Goal: Task Accomplishment & Management: Manage account settings

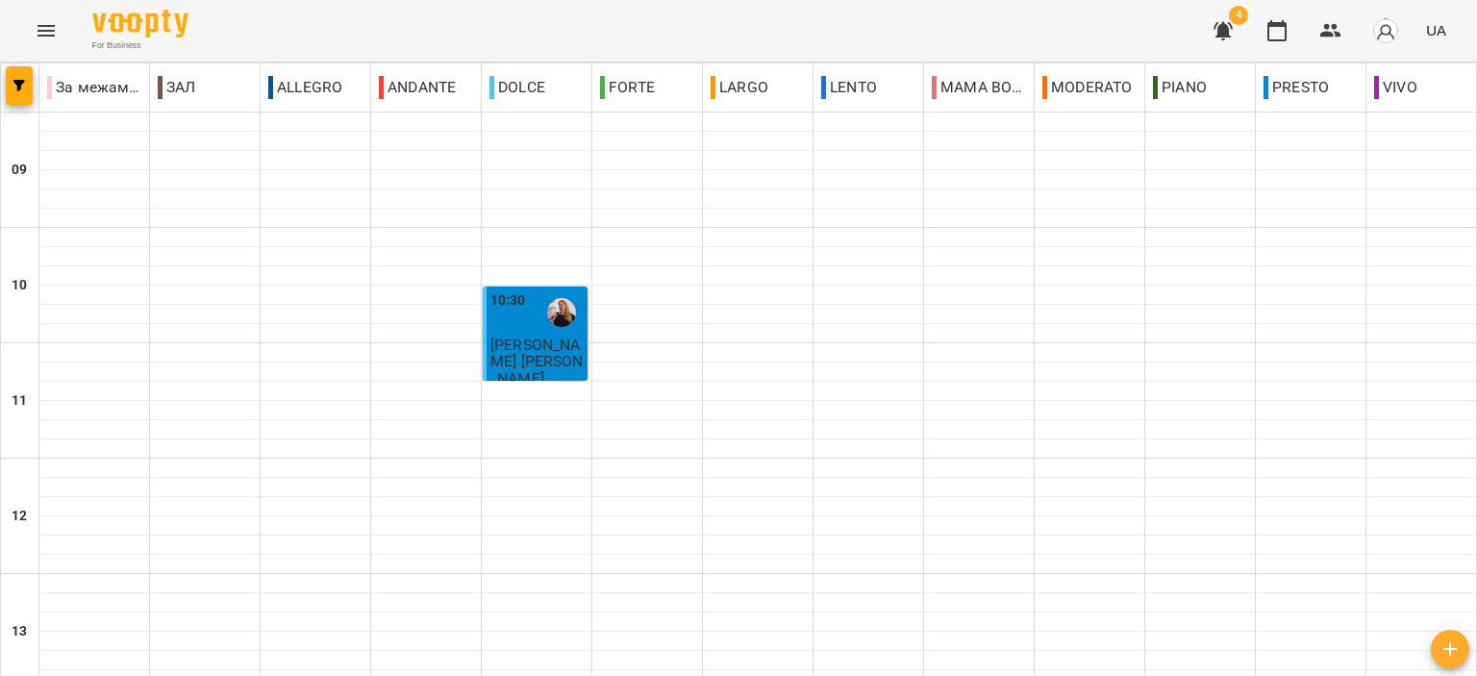
scroll to position [756, 0]
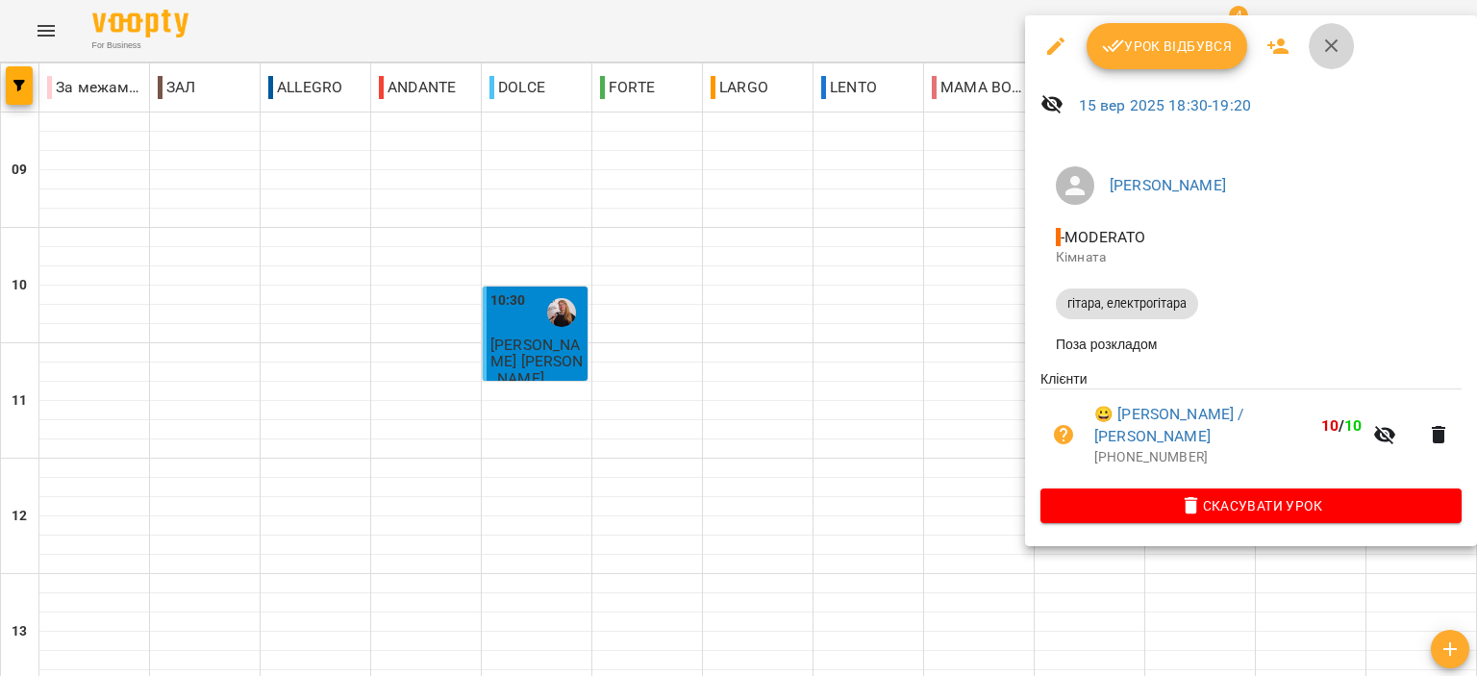
click at [1335, 61] on button "button" at bounding box center [1332, 46] width 46 height 46
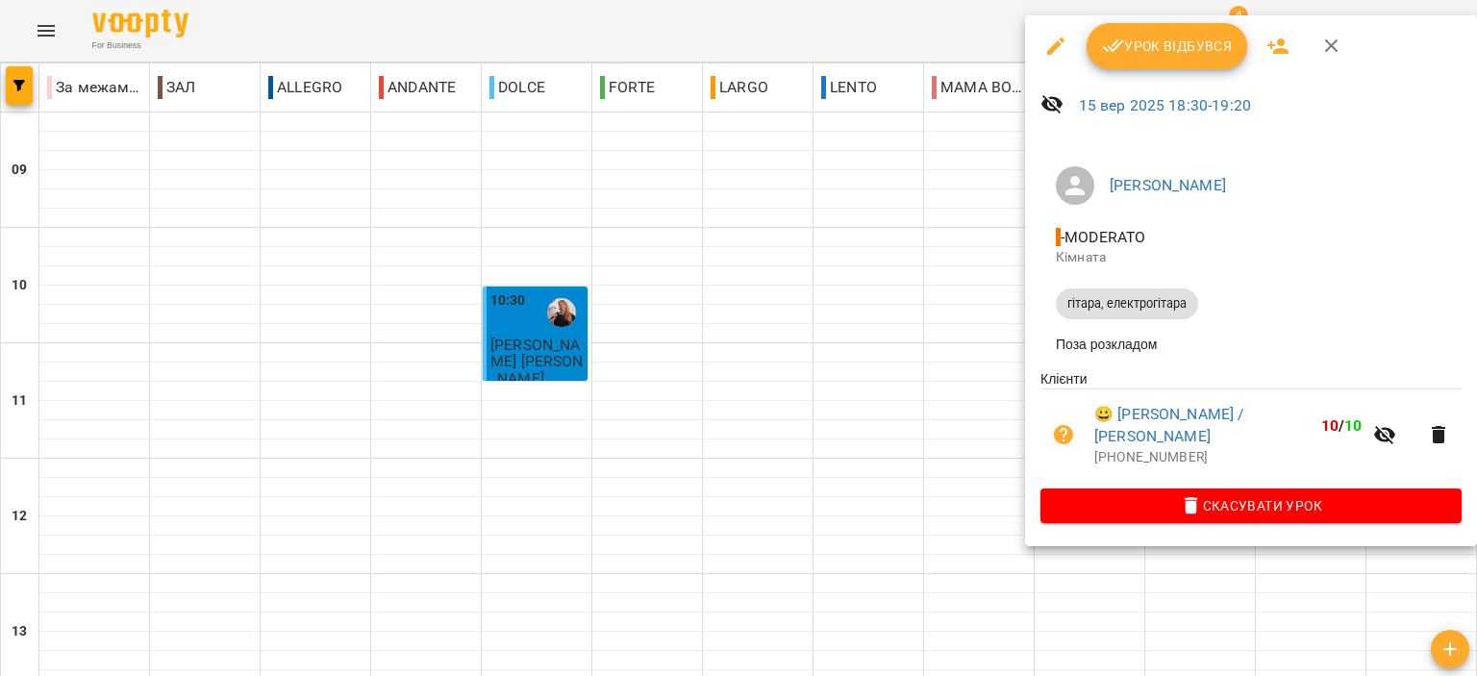
click at [1332, 51] on icon "button" at bounding box center [1332, 46] width 23 height 23
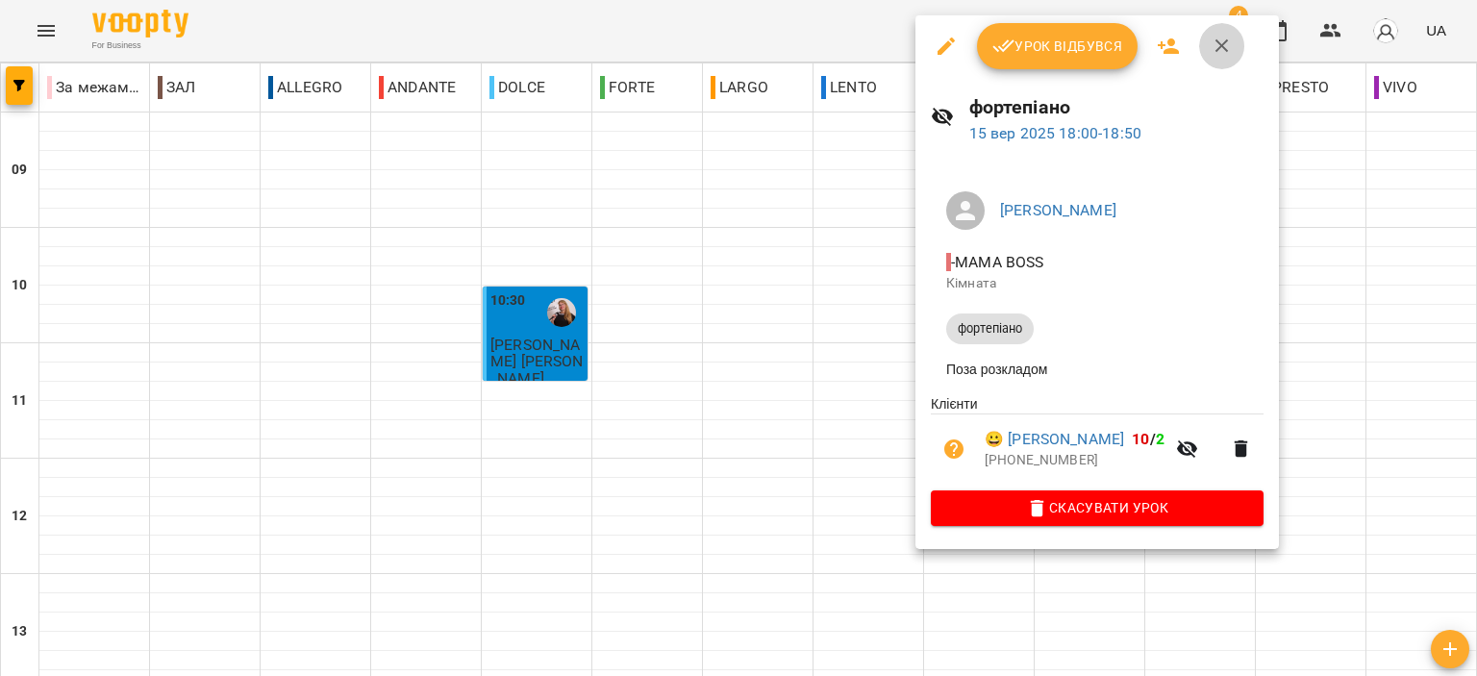
click at [1226, 34] on button "button" at bounding box center [1222, 46] width 46 height 46
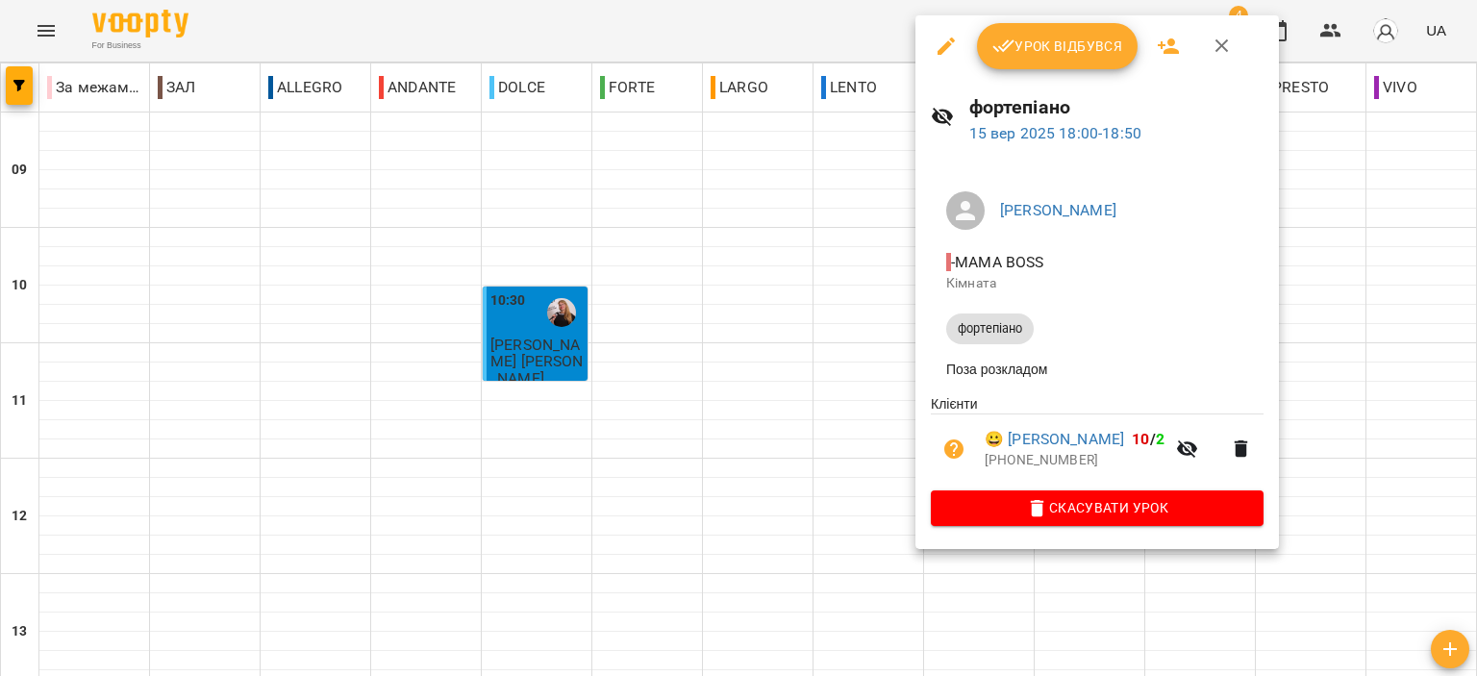
click at [1070, 48] on span "Урок відбувся" at bounding box center [1058, 46] width 131 height 23
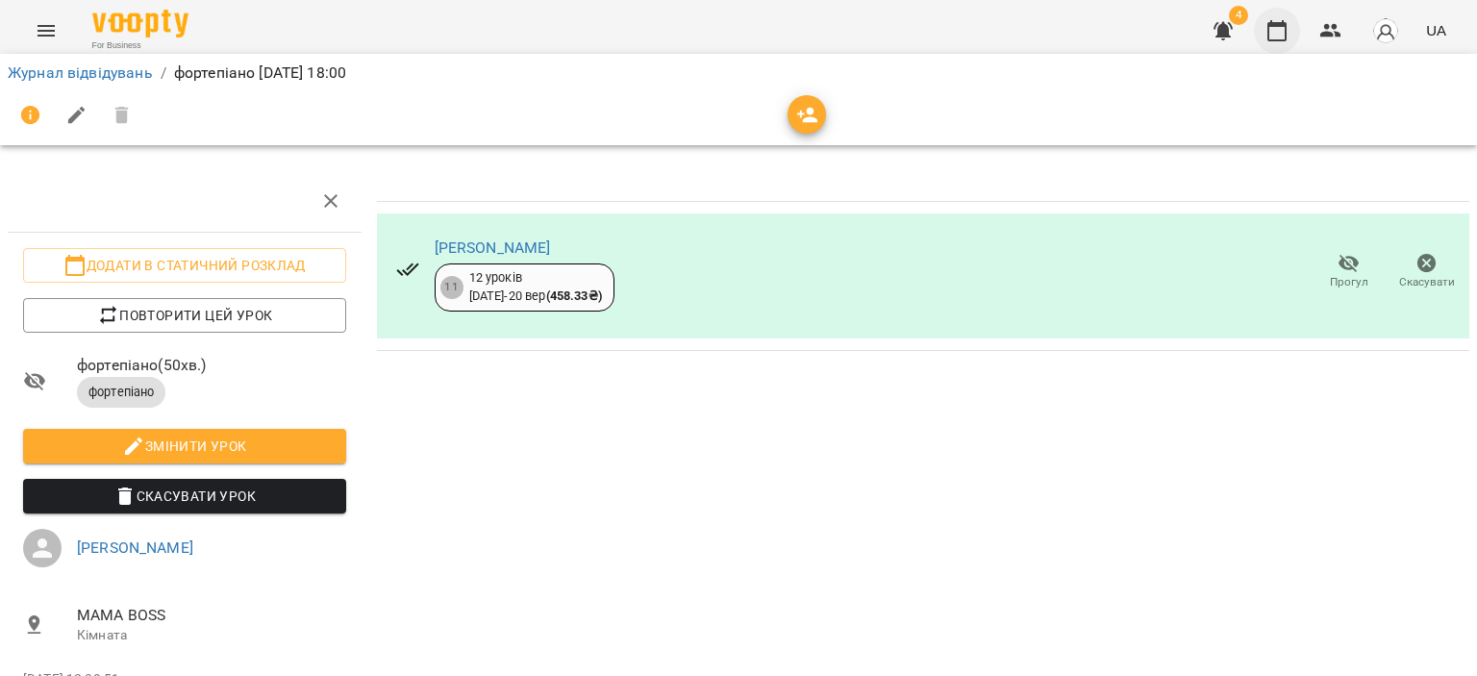
click at [1274, 34] on icon "button" at bounding box center [1277, 30] width 23 height 23
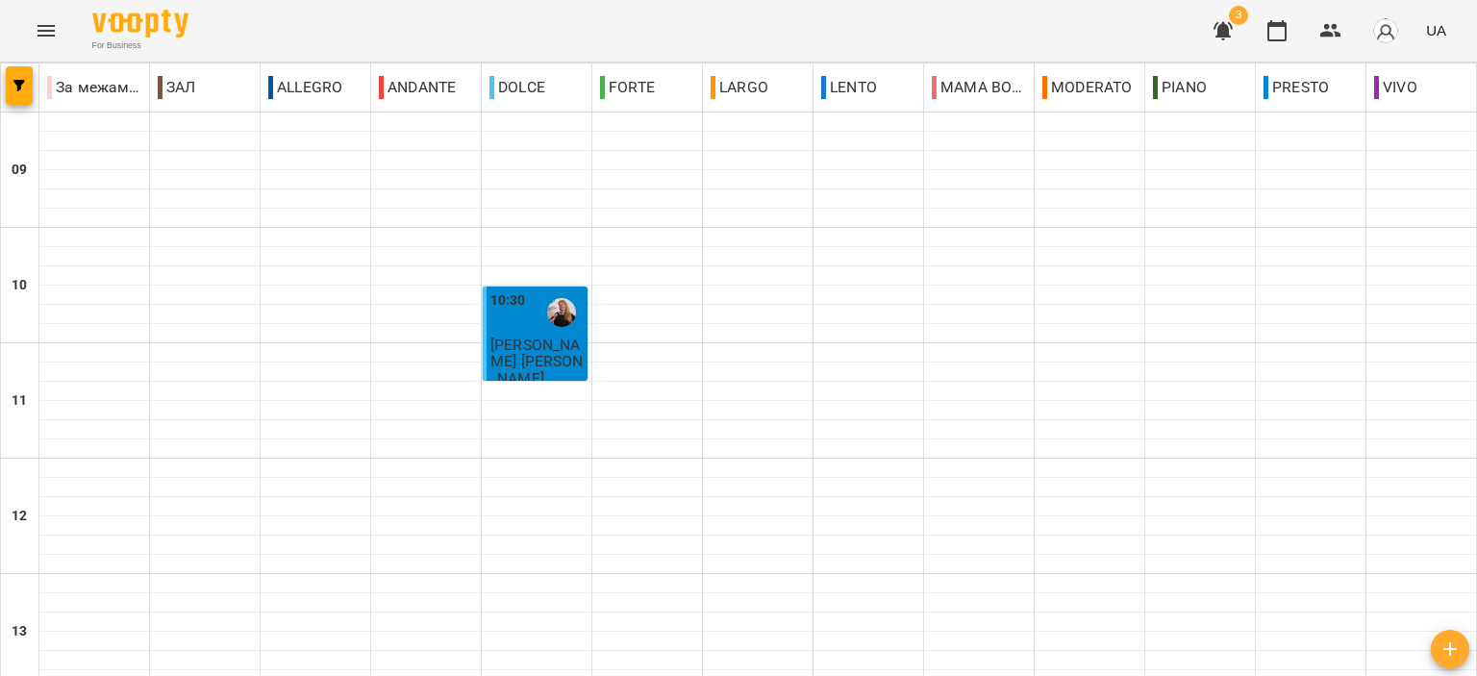
scroll to position [948, 0]
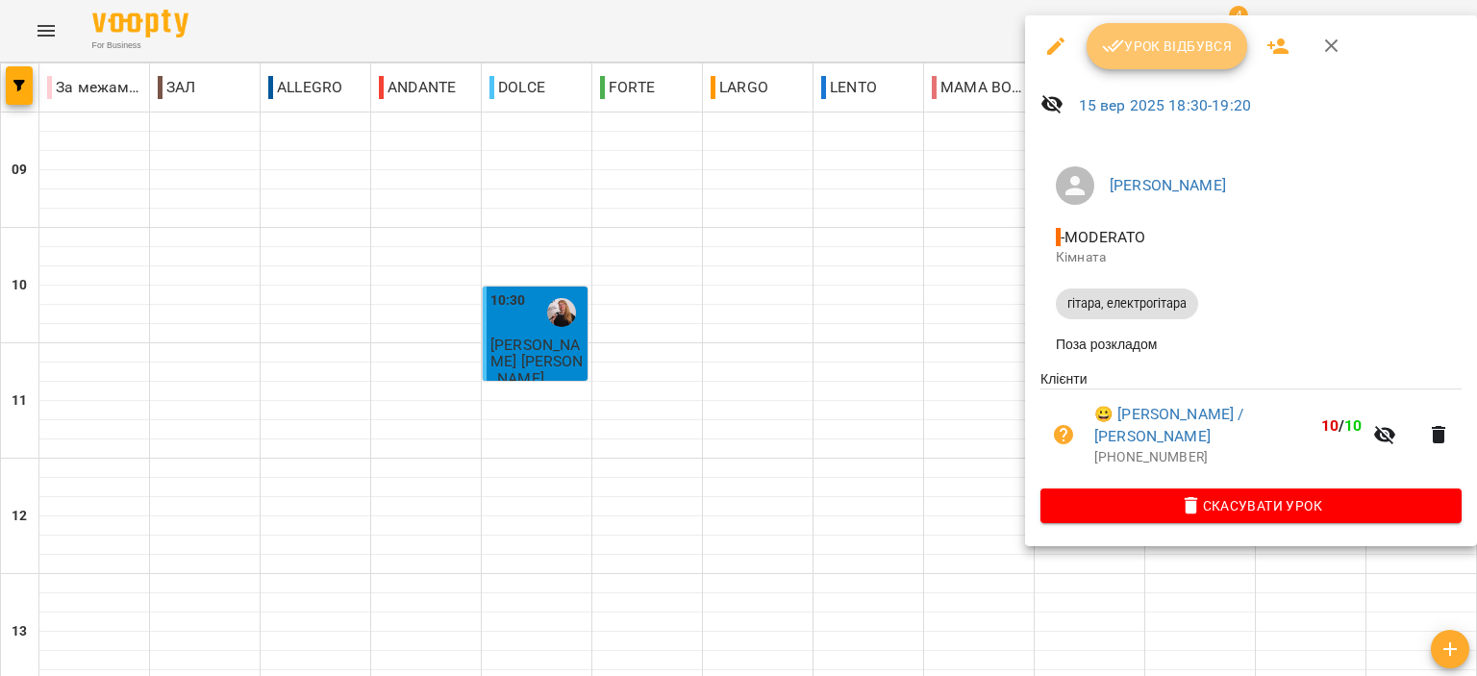
click at [1155, 61] on button "Урок відбувся" at bounding box center [1168, 46] width 162 height 46
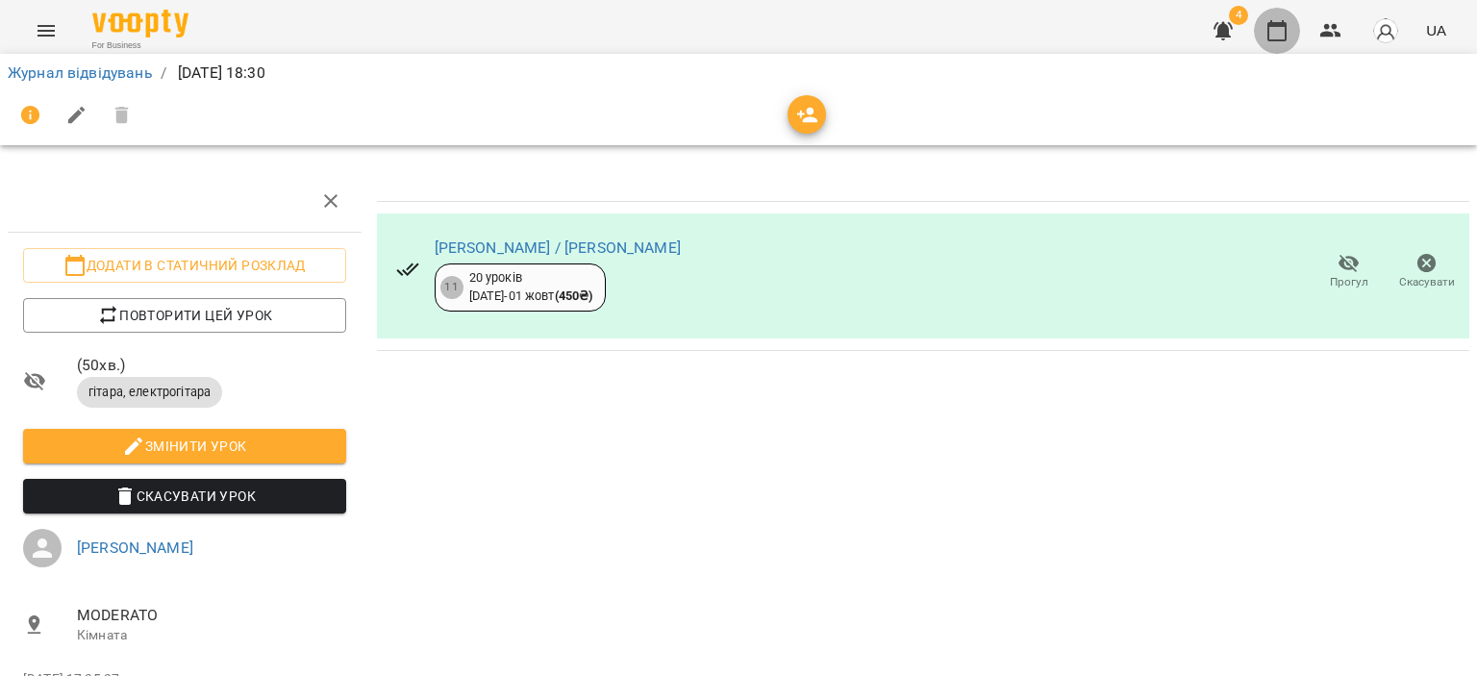
click at [1267, 34] on icon "button" at bounding box center [1277, 30] width 23 height 23
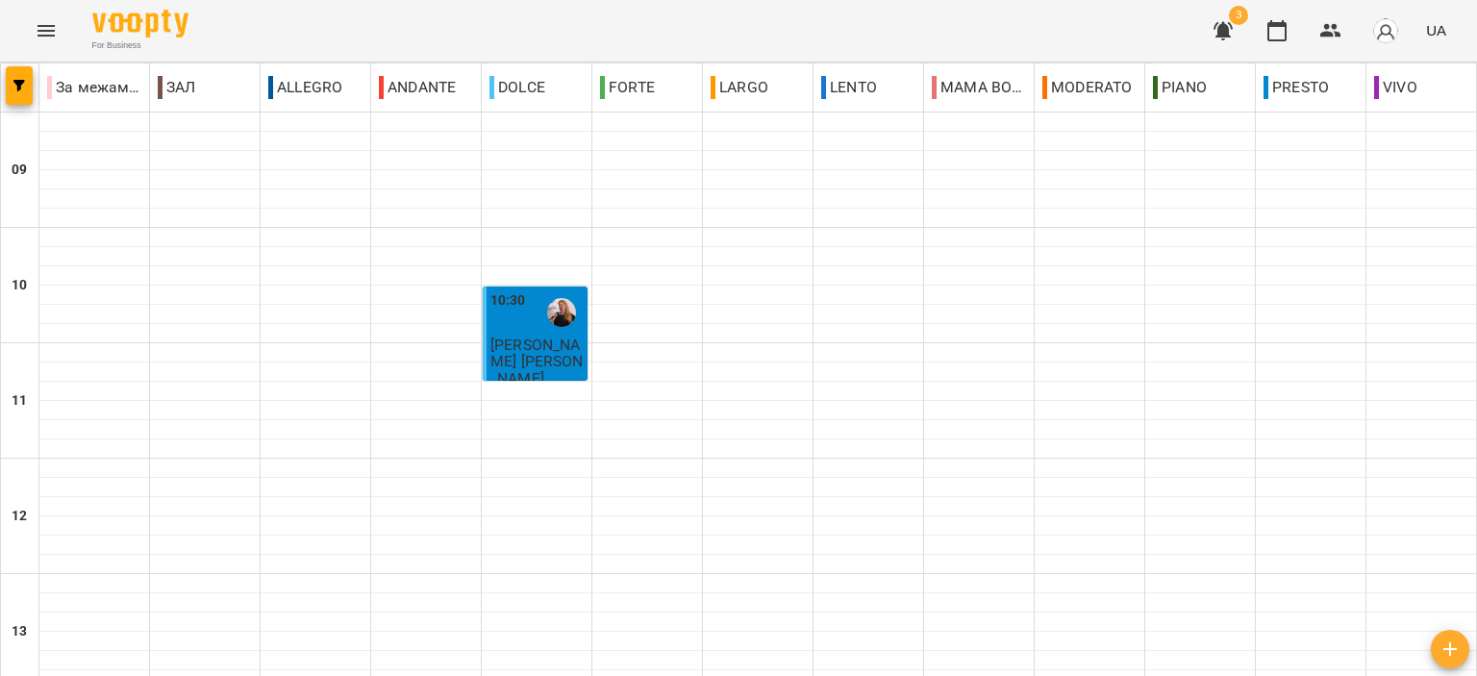
scroll to position [769, 0]
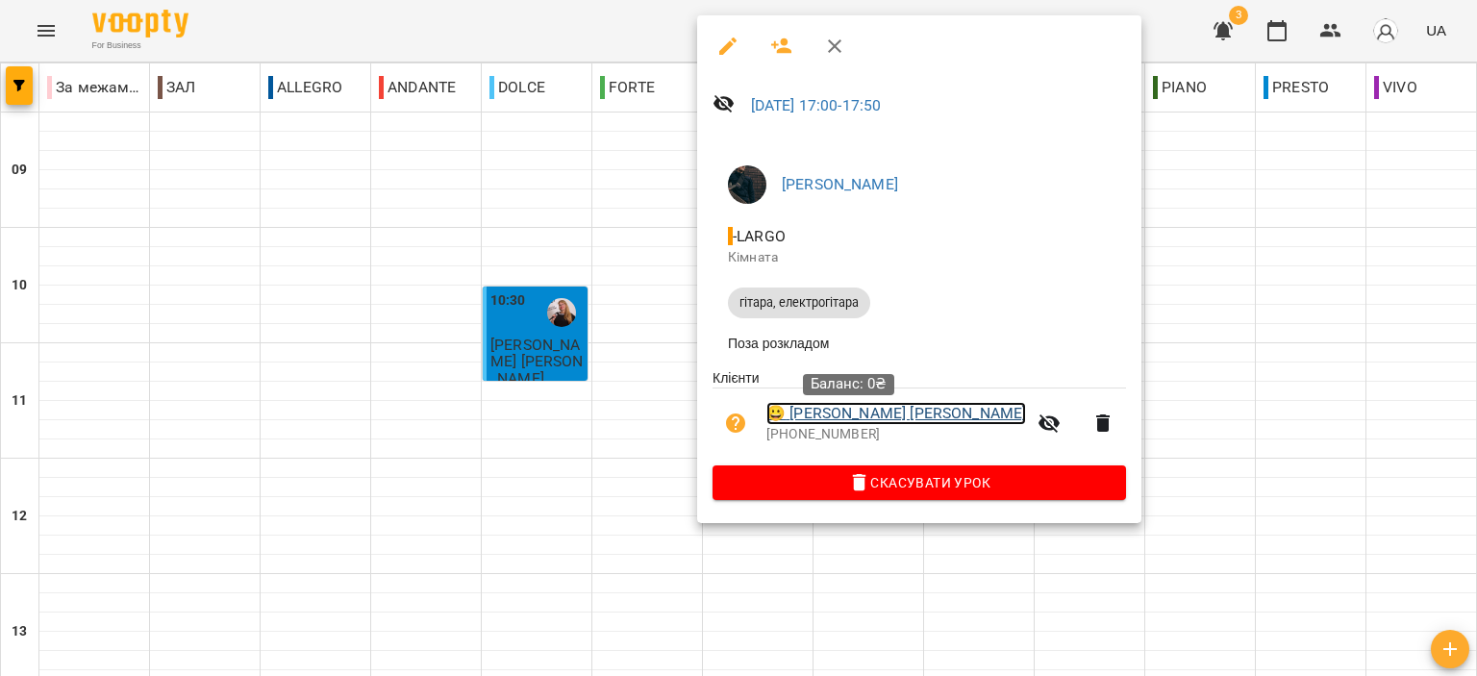
click at [859, 413] on link "😀 Сіушкін Владислав" at bounding box center [897, 413] width 260 height 23
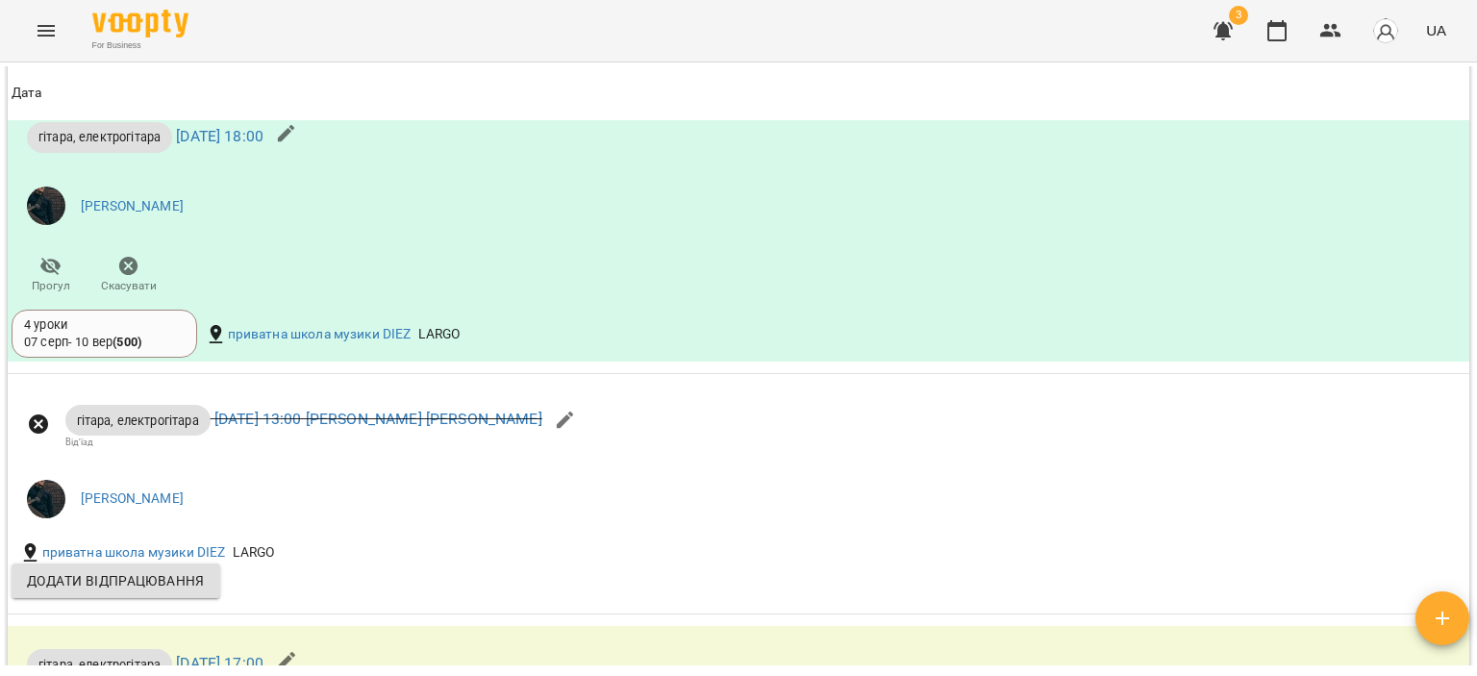
scroll to position [1242, 0]
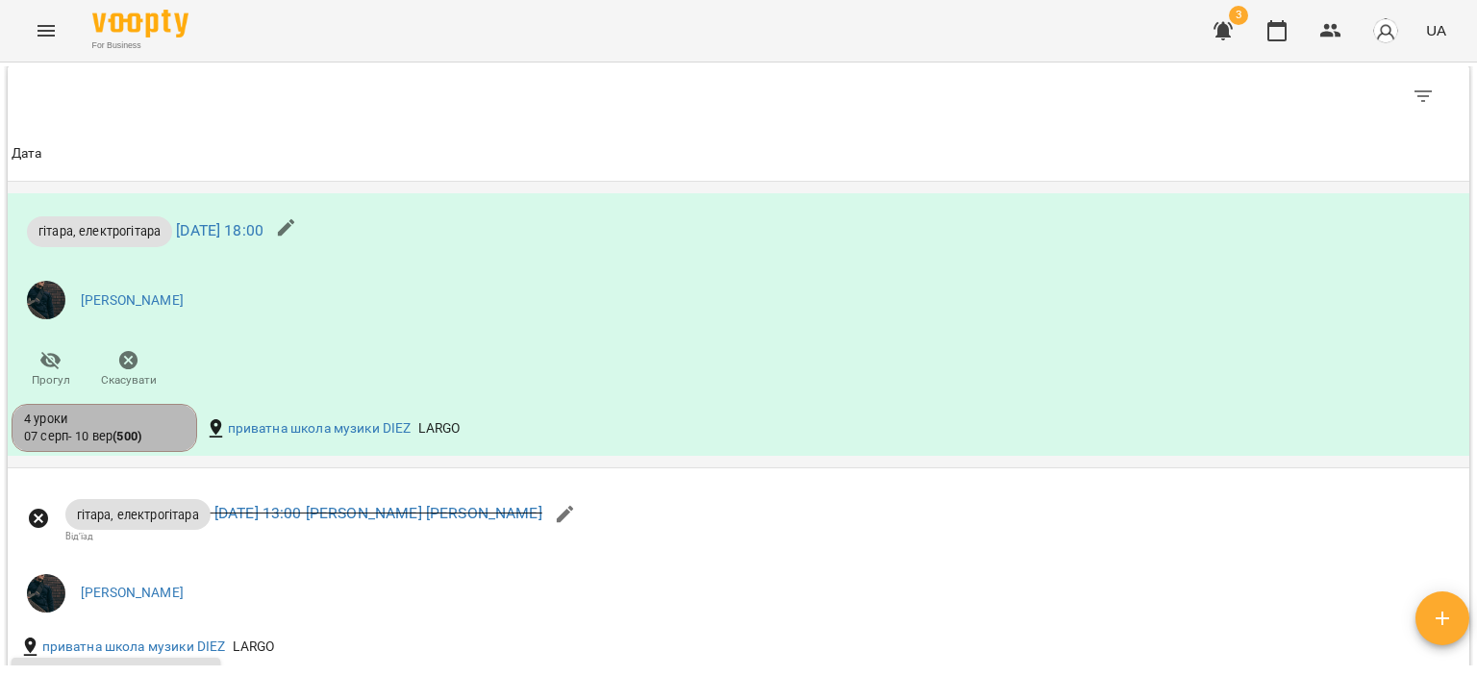
click at [158, 430] on div "4 уроки 07 серп - 10 вер ( 500 )" at bounding box center [104, 429] width 161 height 36
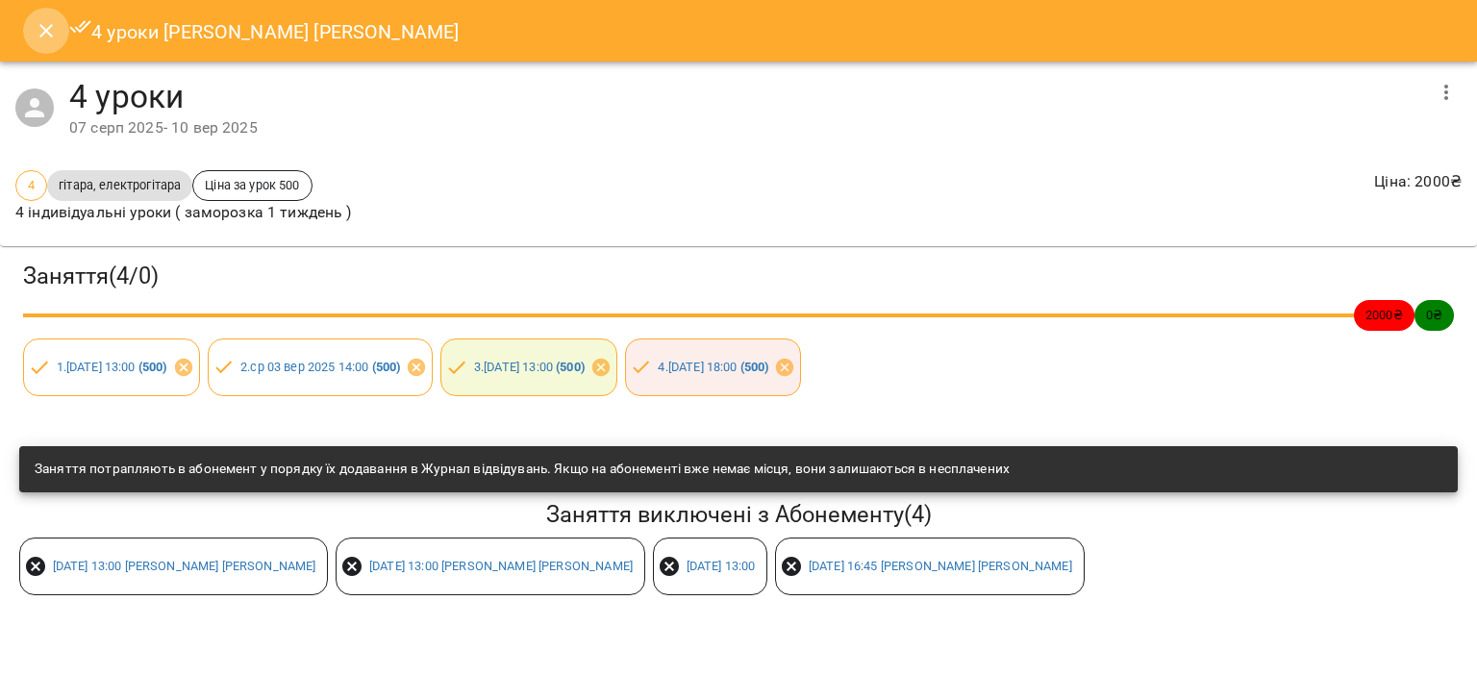
click at [48, 28] on icon "Close" at bounding box center [45, 30] width 13 height 13
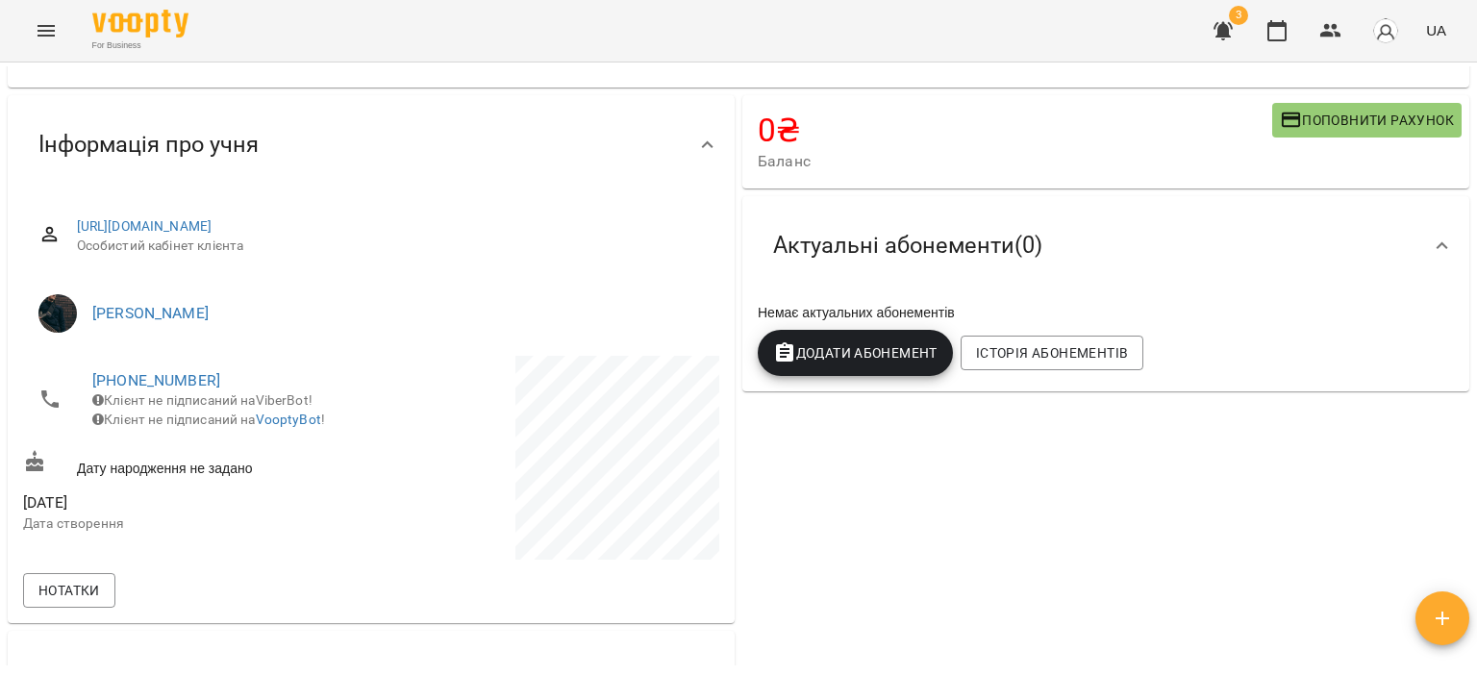
scroll to position [0, 0]
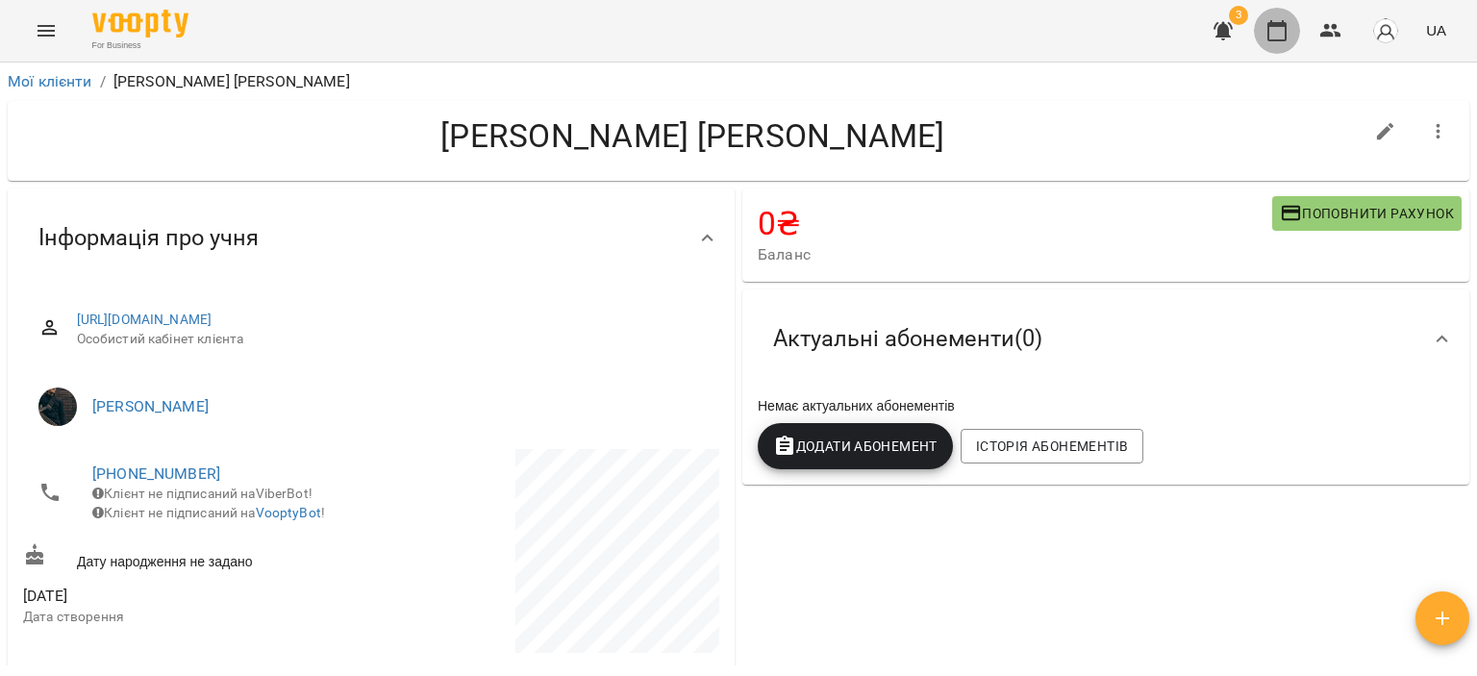
click at [1268, 38] on icon "button" at bounding box center [1277, 30] width 23 height 23
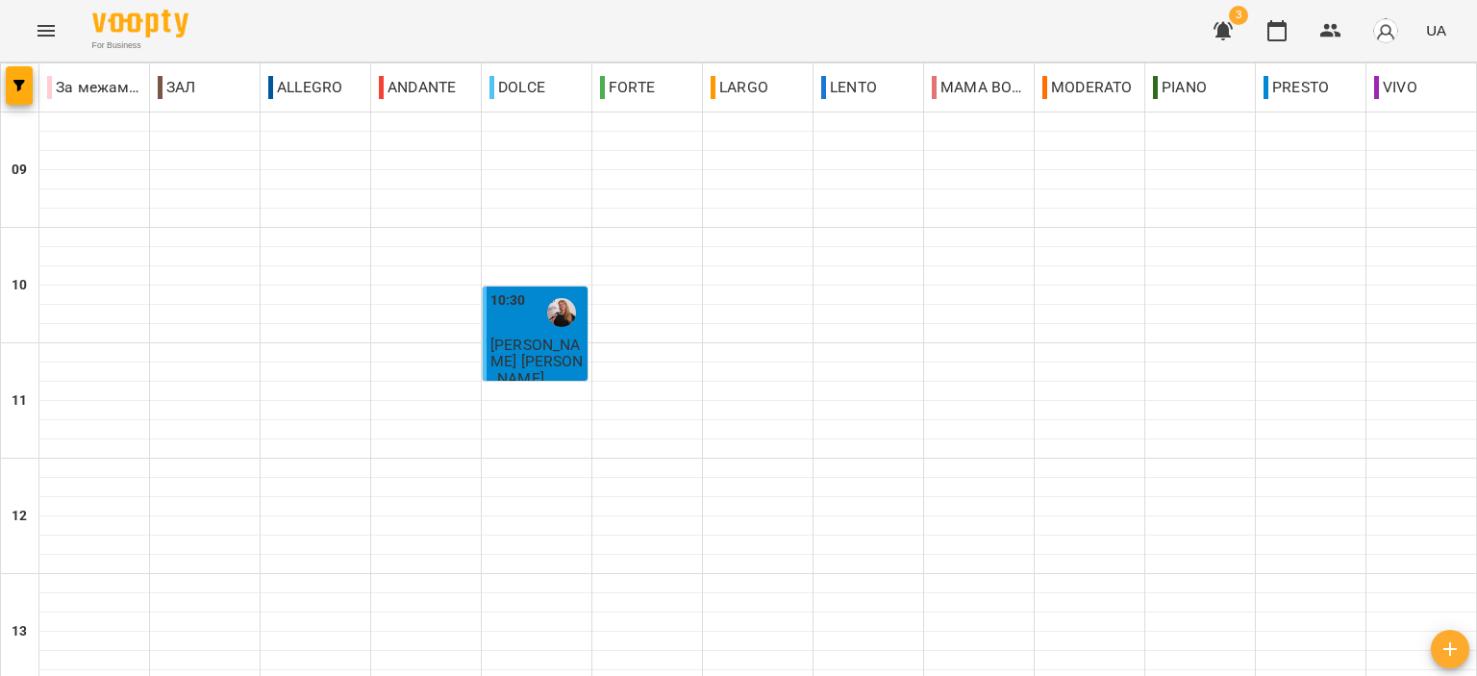
scroll to position [948, 0]
